Goal: Information Seeking & Learning: Learn about a topic

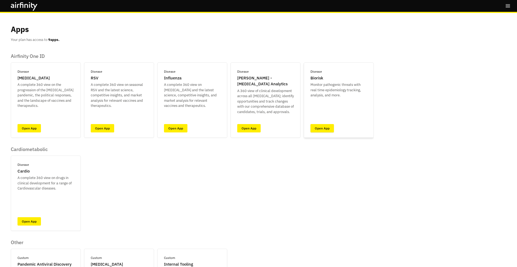
click at [324, 130] on link "Open App" at bounding box center [322, 128] width 23 height 8
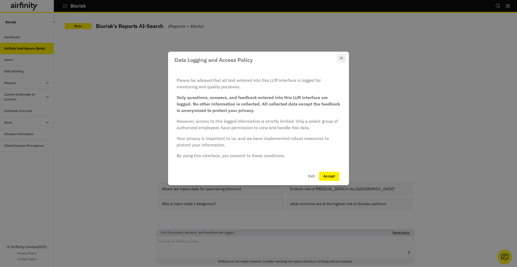
click at [342, 55] on button "Close" at bounding box center [341, 58] width 9 height 9
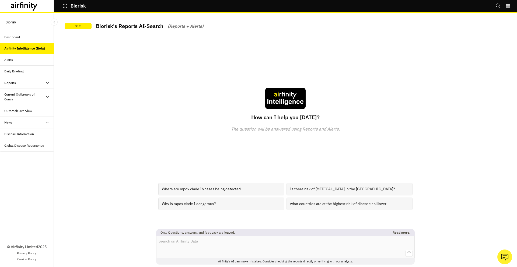
click at [22, 101] on div "Current Outbreaks of Concern" at bounding box center [24, 97] width 41 height 10
click at [22, 120] on div "Mpox" at bounding box center [31, 122] width 45 height 5
